Goal: Find contact information: Find contact information

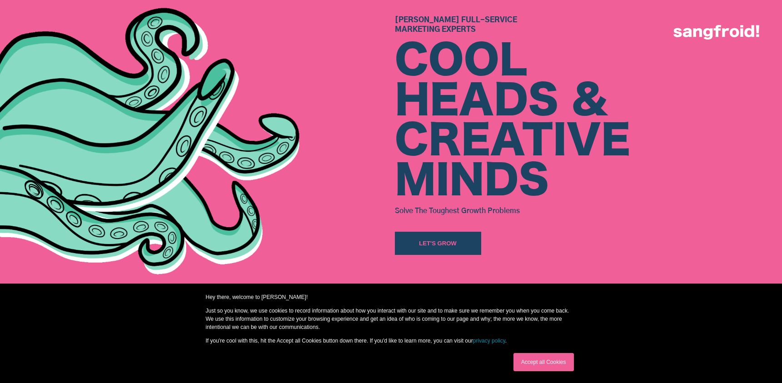
scroll to position [451, 0]
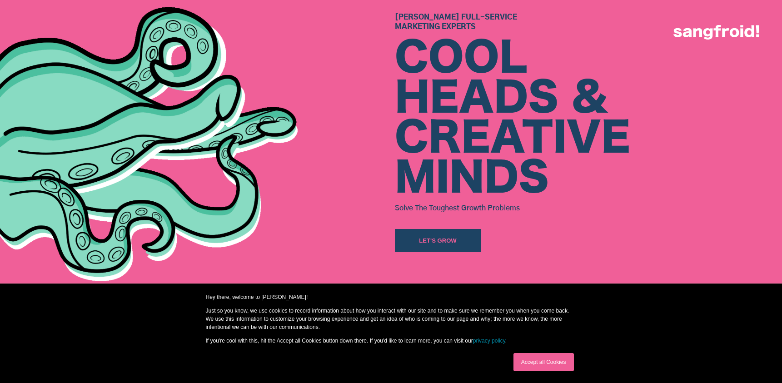
click at [555, 364] on link "Accept all Cookies" at bounding box center [543, 362] width 60 height 18
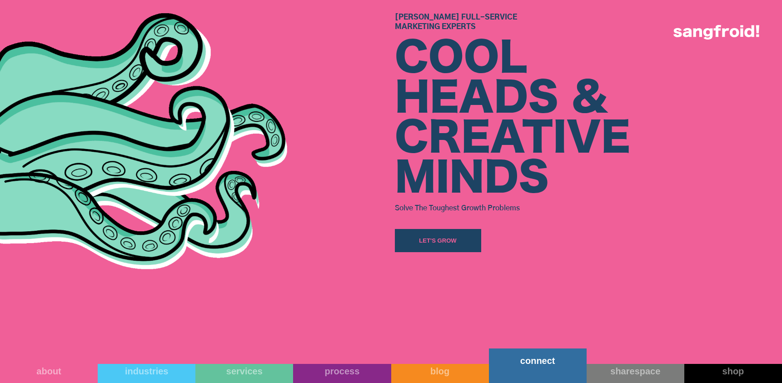
click at [543, 364] on div "connect" at bounding box center [538, 360] width 98 height 11
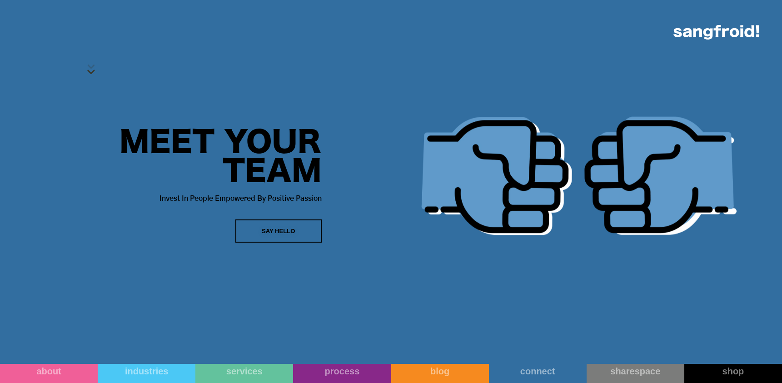
click at [295, 228] on div "Say Hello" at bounding box center [279, 231] width 34 height 9
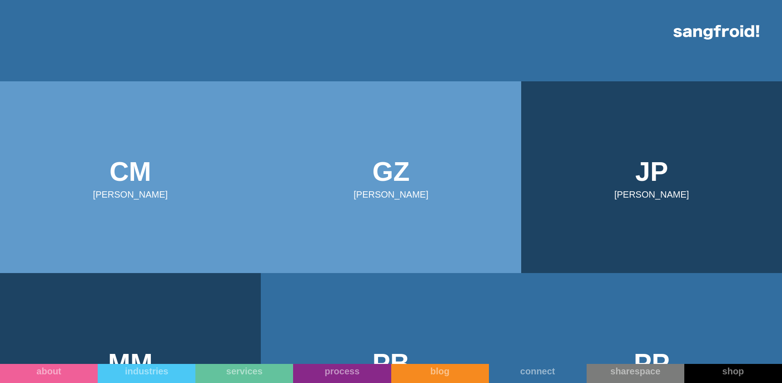
scroll to position [274, 0]
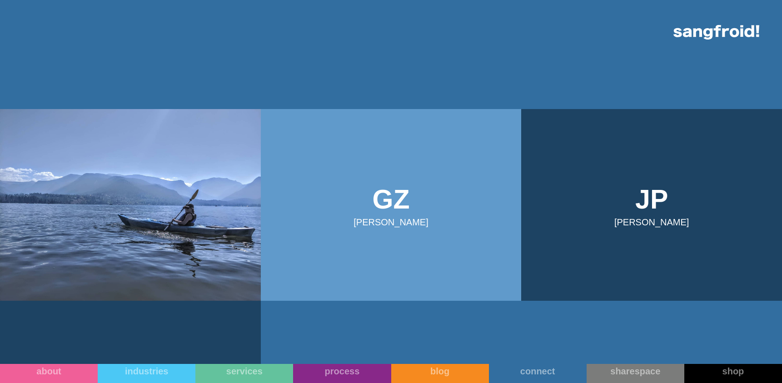
click at [128, 232] on img at bounding box center [130, 205] width 261 height 192
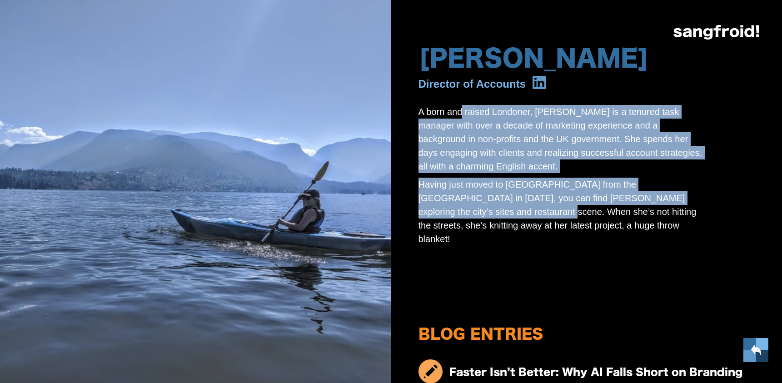
drag, startPoint x: 469, startPoint y: 112, endPoint x: 532, endPoint y: 227, distance: 130.7
click at [536, 227] on div "A born and raised Londoner, Charlotte is a tenured task manager with over a dec…" at bounding box center [561, 177] width 286 height 145
click at [754, 349] on img at bounding box center [755, 349] width 11 height 11
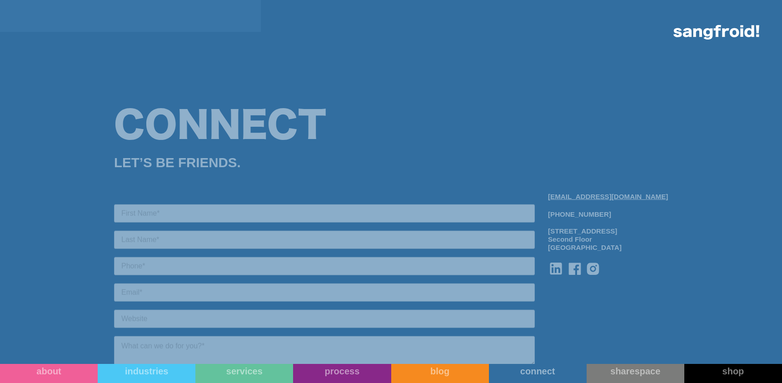
scroll to position [930, 0]
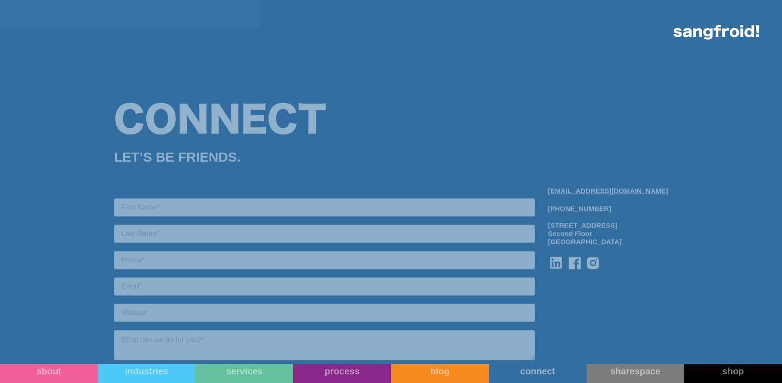
click at [564, 265] on icon at bounding box center [556, 263] width 16 height 16
click at [691, 34] on img at bounding box center [716, 32] width 86 height 15
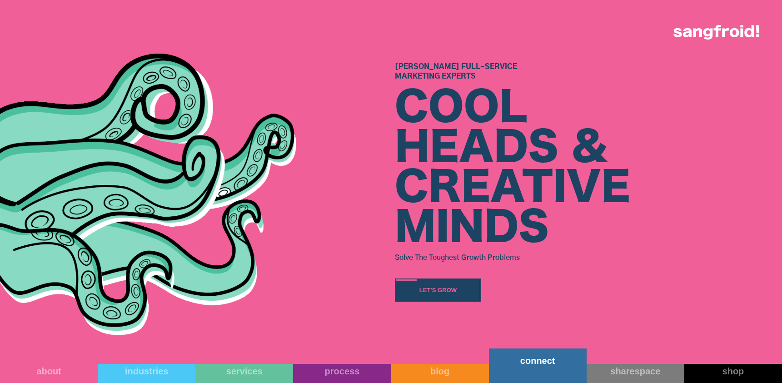
click at [546, 370] on link "connect" at bounding box center [538, 365] width 98 height 35
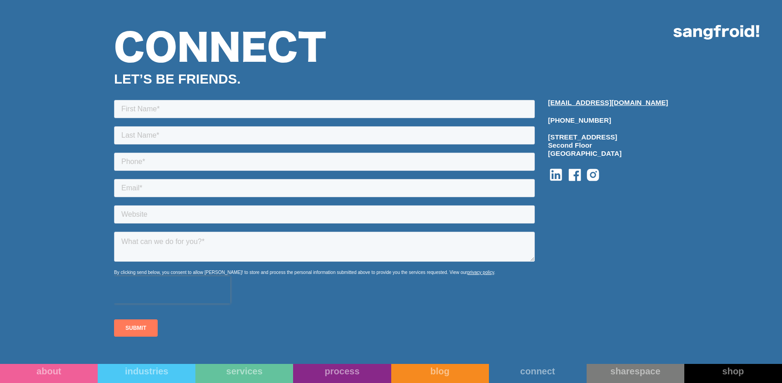
scroll to position [1179, 0]
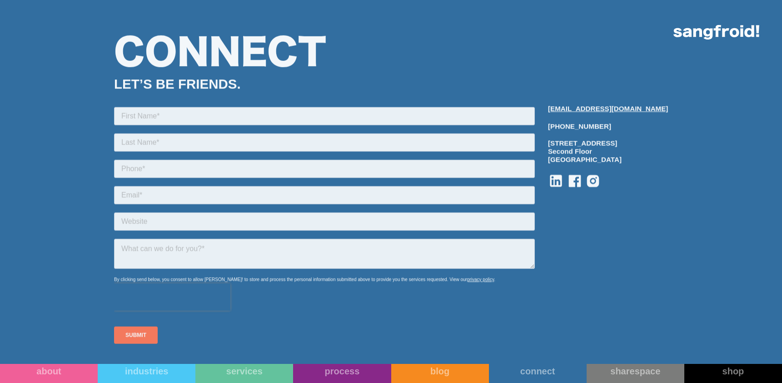
click at [596, 127] on div "[PHONE_NUMBER] [STREET_ADDRESS]" at bounding box center [608, 143] width 120 height 41
click at [596, 127] on div "512-643-1092 1204 San Antonio St Second Floor Austin, TX 78701" at bounding box center [608, 143] width 120 height 41
copy div "[PHONE_NUMBER]"
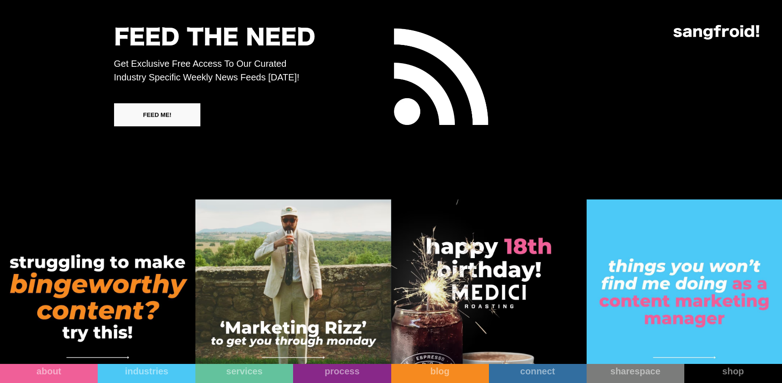
scroll to position [5096, 0]
